Goal: Task Accomplishment & Management: Manage account settings

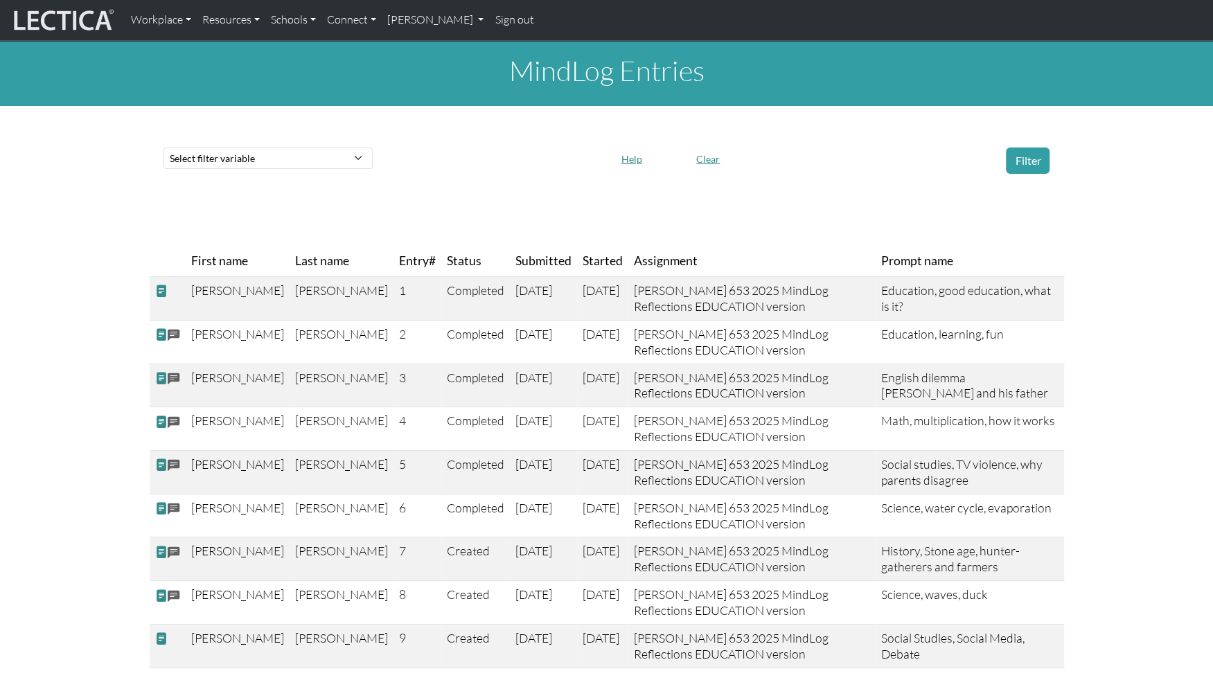
scroll to position [1, 0]
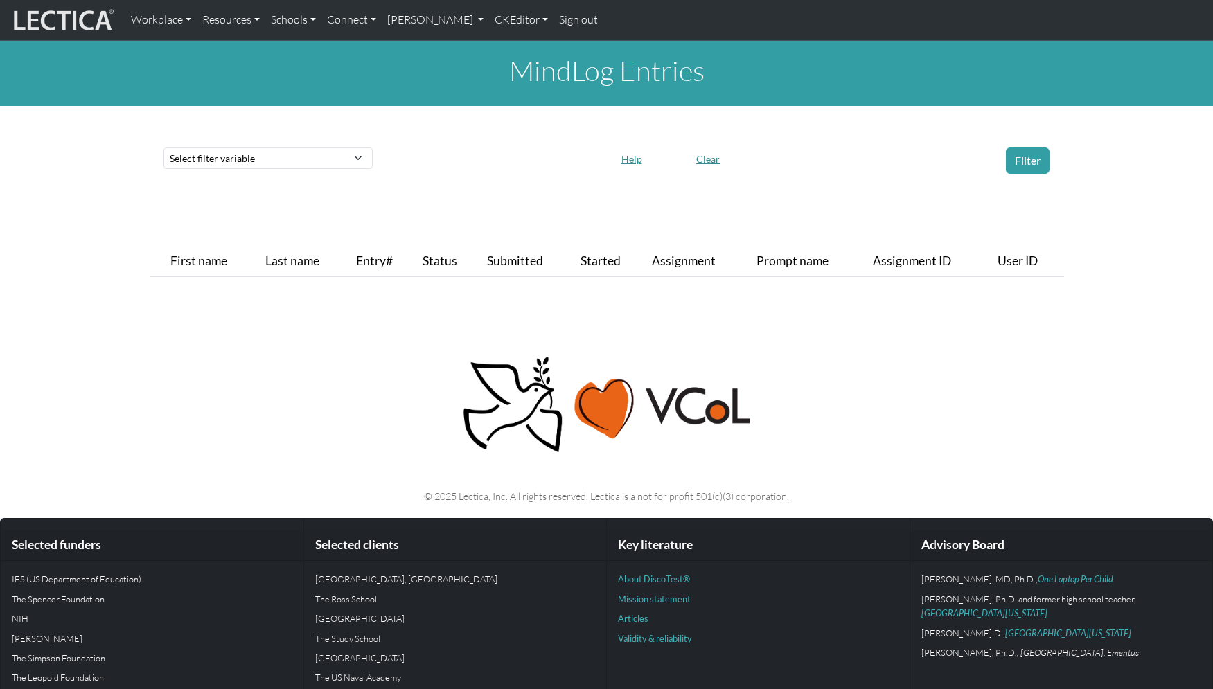
scroll to position [1, 0]
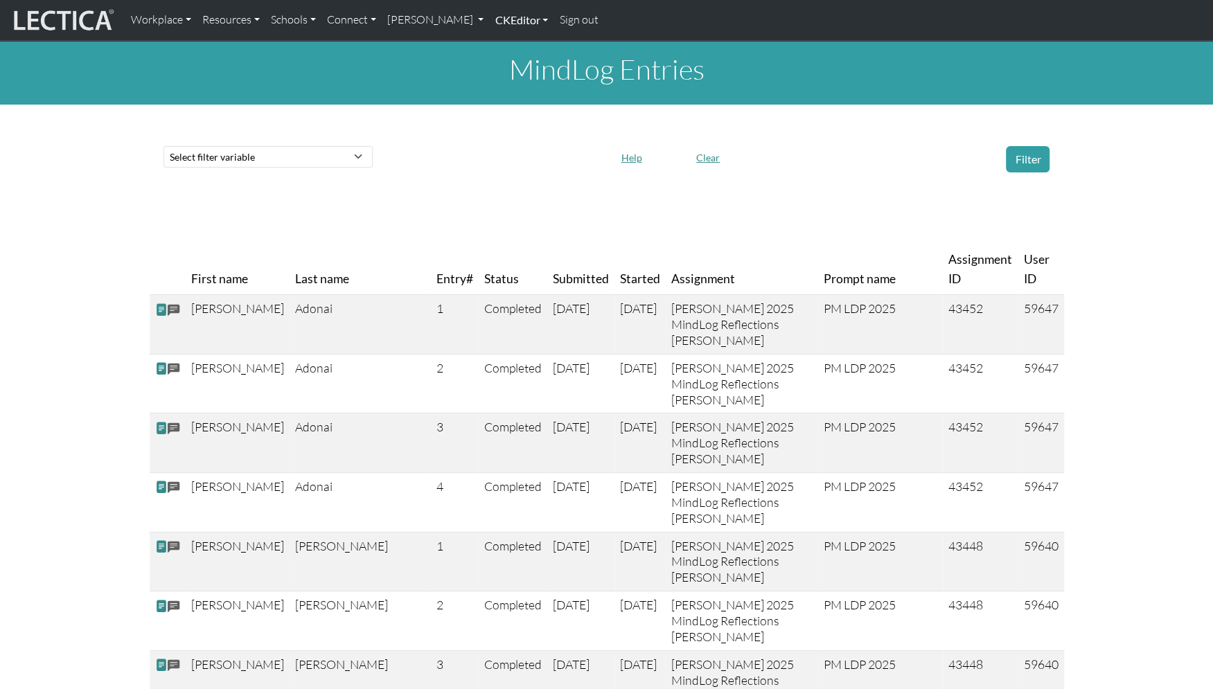
click at [489, 19] on link "CKEditor" at bounding box center [521, 20] width 64 height 29
click at [402, 17] on link "[PERSON_NAME]" at bounding box center [436, 20] width 108 height 29
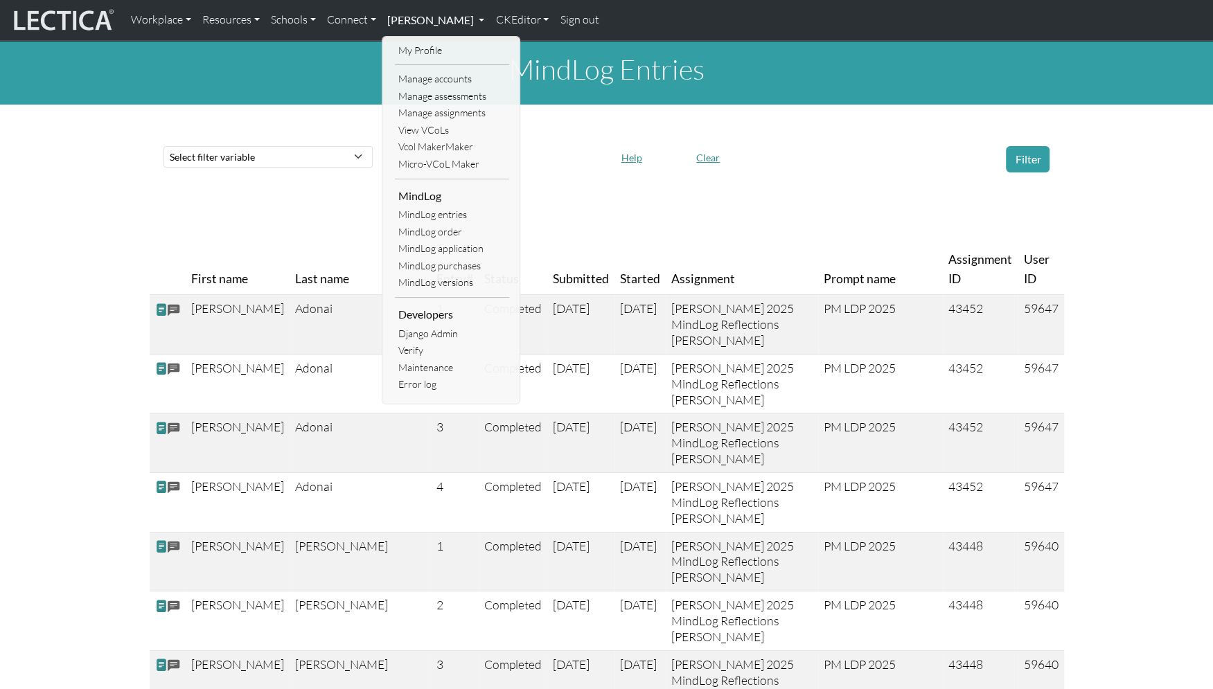
click at [439, 18] on link "[PERSON_NAME]" at bounding box center [436, 20] width 108 height 29
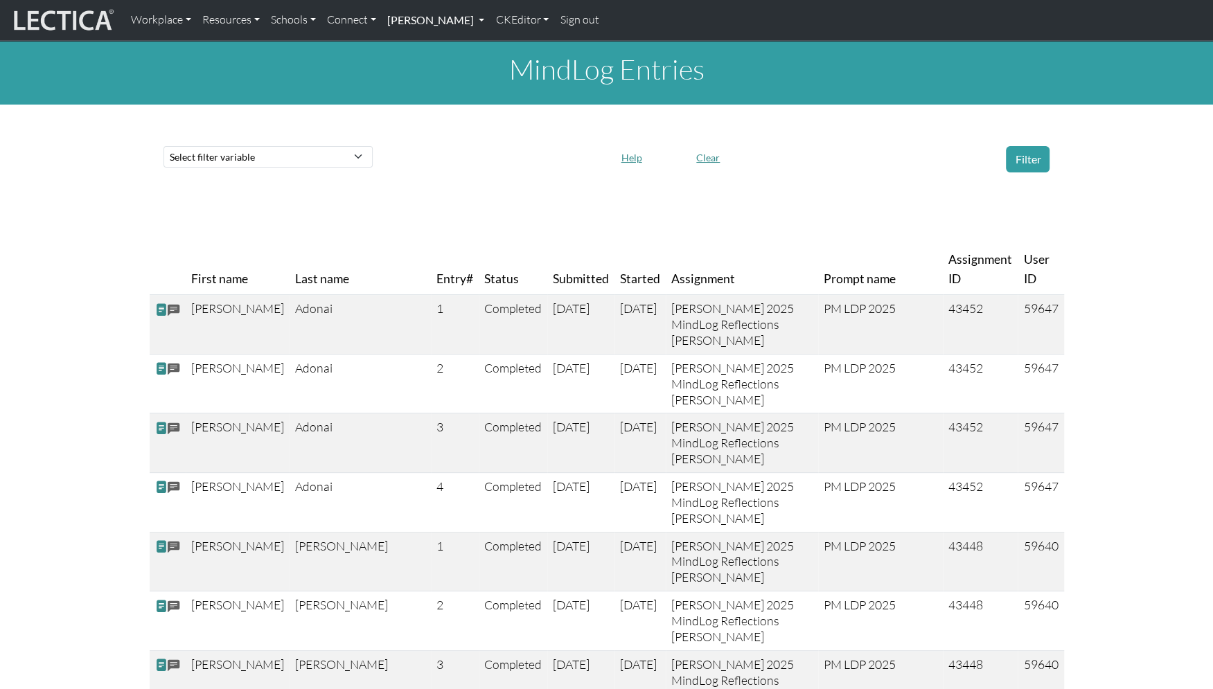
click at [440, 18] on link "Theo Dawson" at bounding box center [436, 20] width 108 height 29
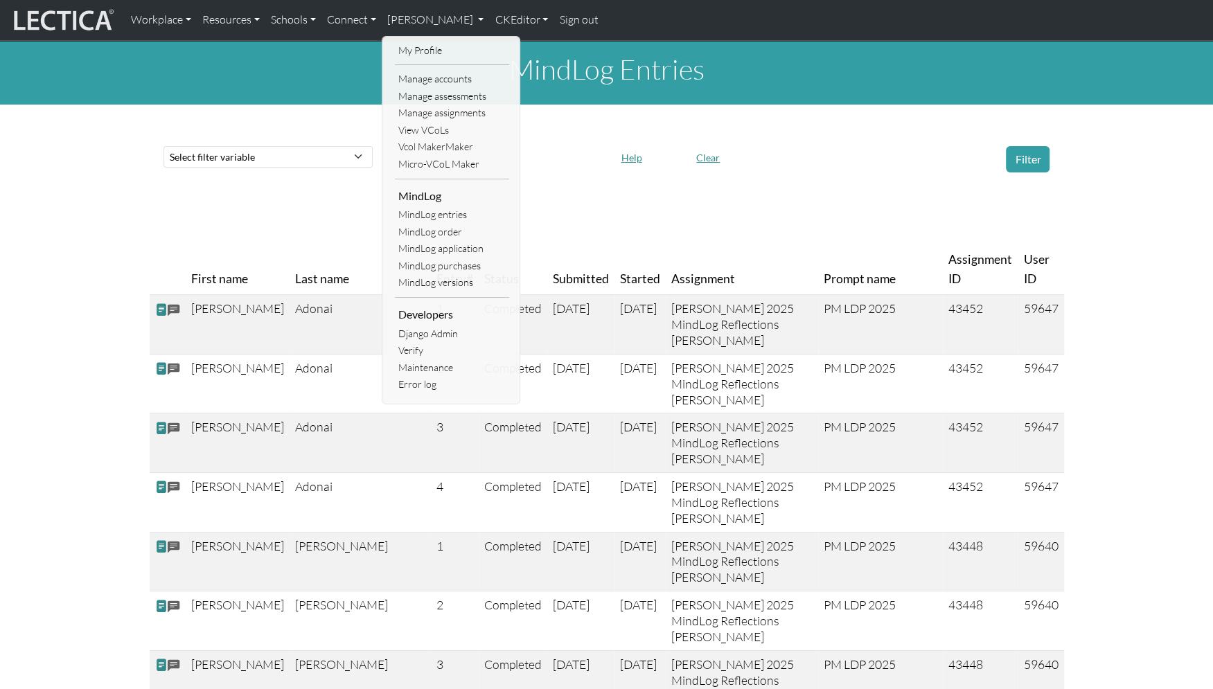
drag, startPoint x: 581, startPoint y: 150, endPoint x: 535, endPoint y: 100, distance: 67.7
click at [581, 150] on div at bounding box center [494, 159] width 226 height 26
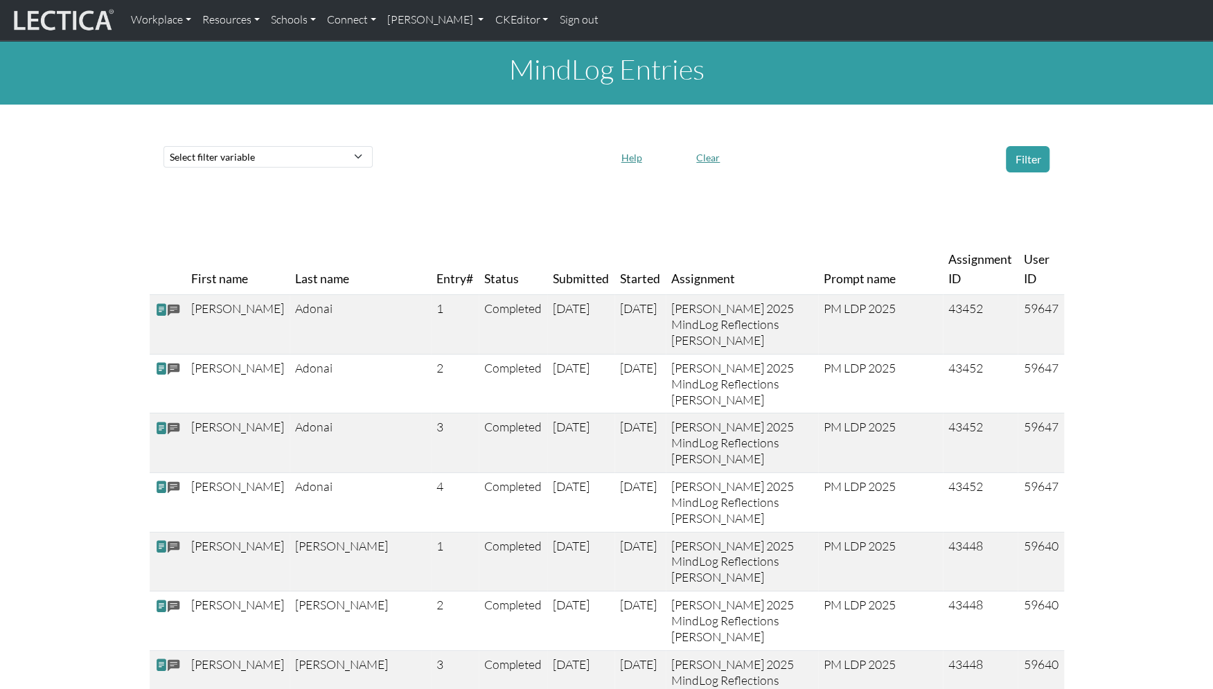
click at [554, 19] on link "Sign out" at bounding box center [579, 20] width 50 height 29
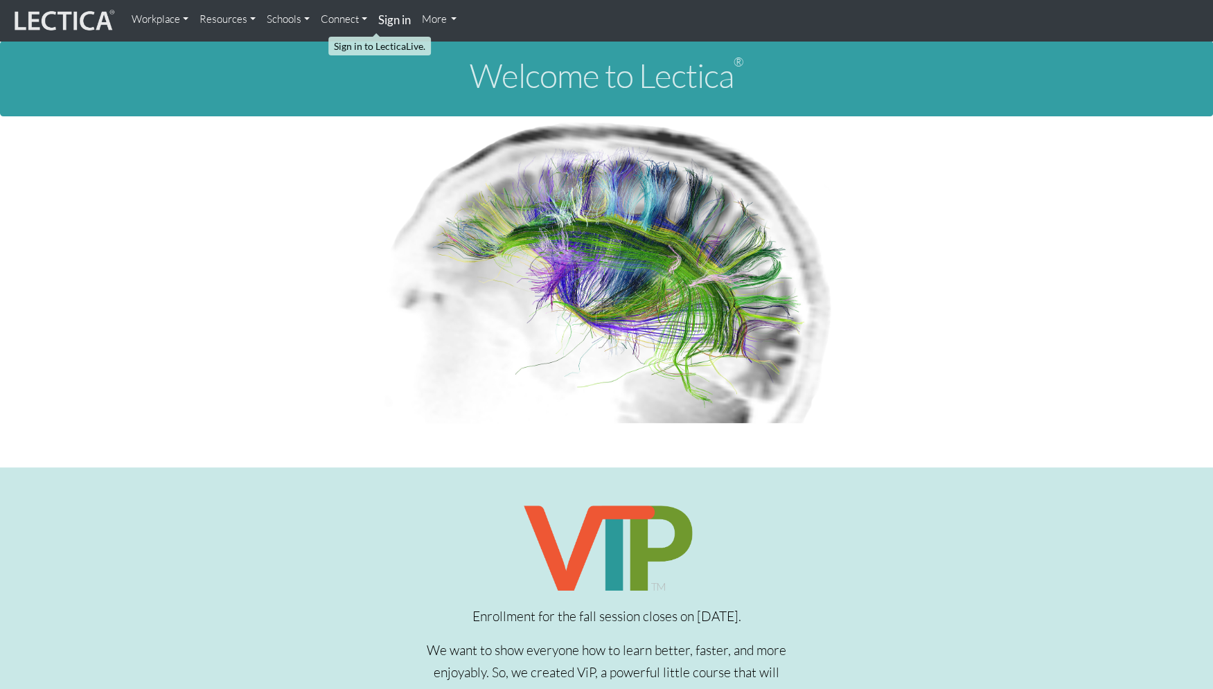
click at [379, 19] on strong "Sign in" at bounding box center [394, 19] width 33 height 15
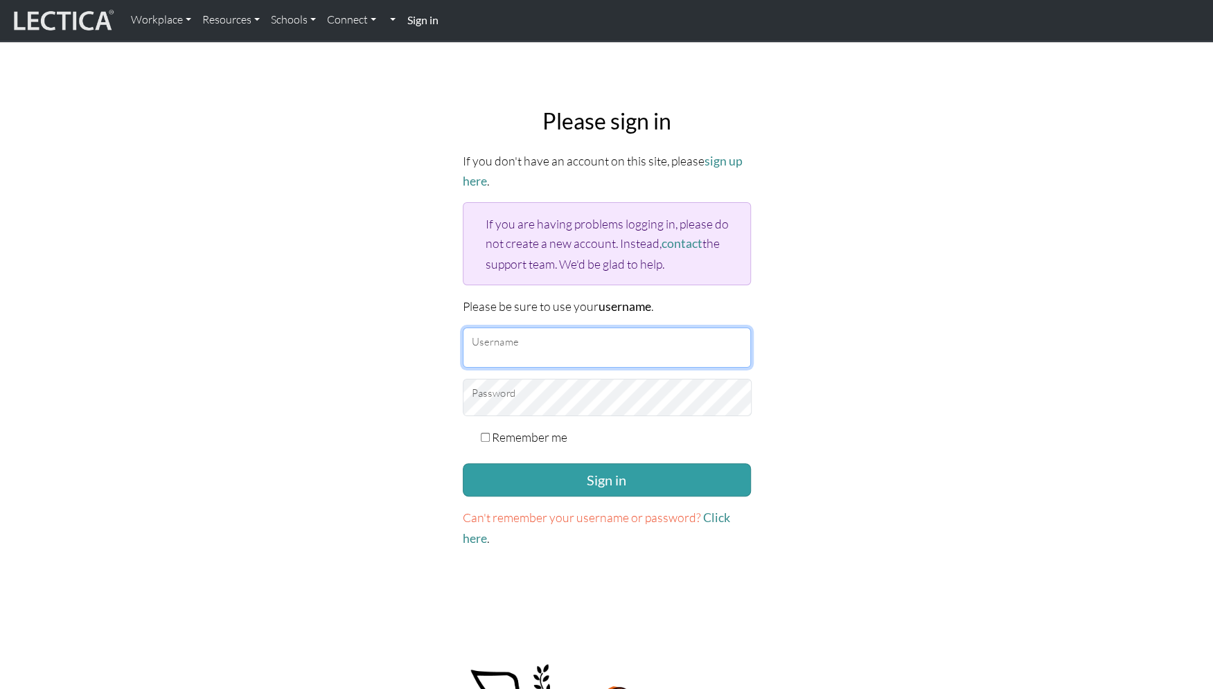
click at [501, 328] on input "Username" at bounding box center [607, 348] width 288 height 40
type input "mindlogteacher"
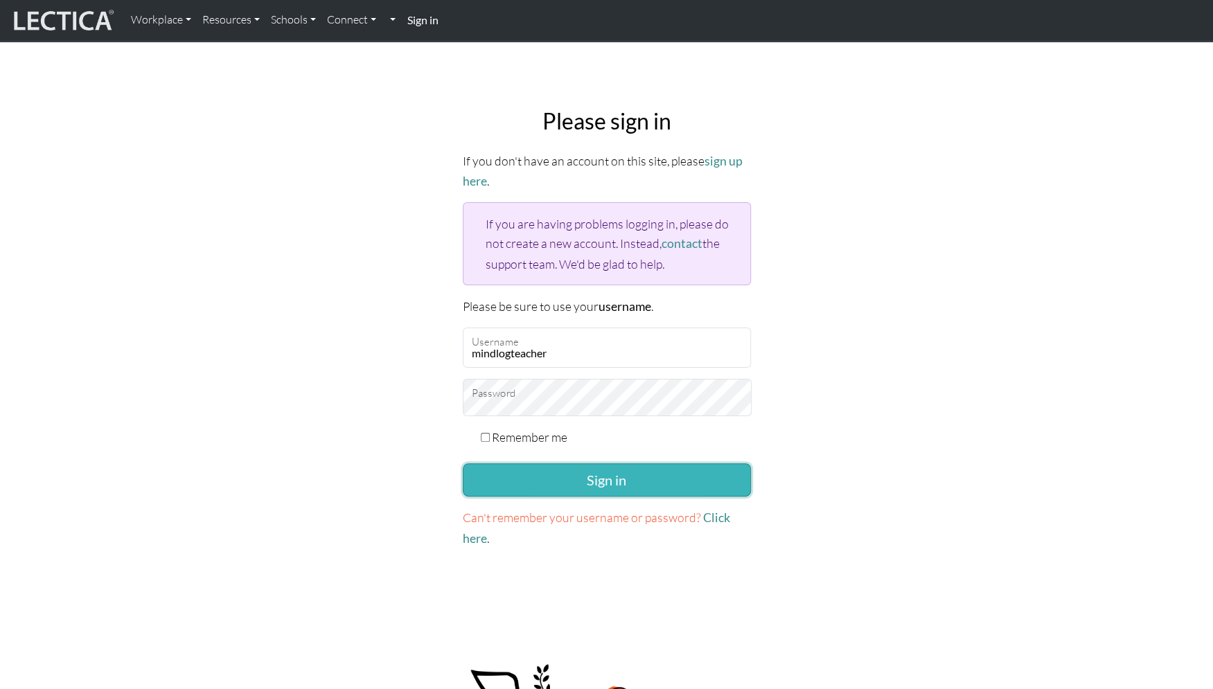
click at [592, 464] on button "Sign in" at bounding box center [607, 480] width 288 height 33
